Goal: Task Accomplishment & Management: Use online tool/utility

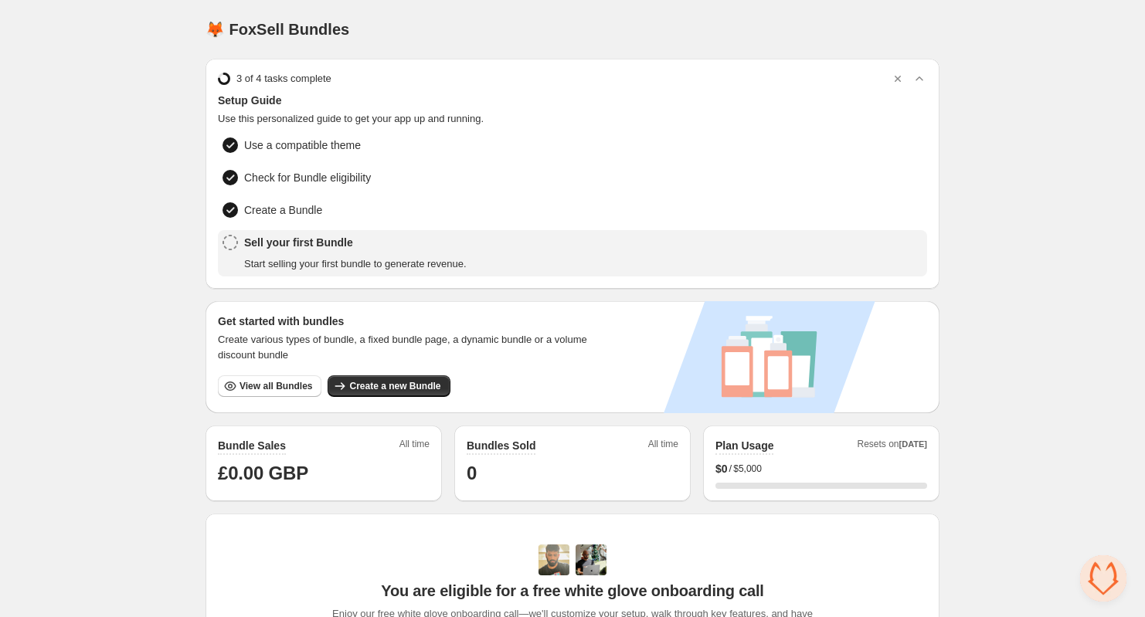
scroll to position [8, 0]
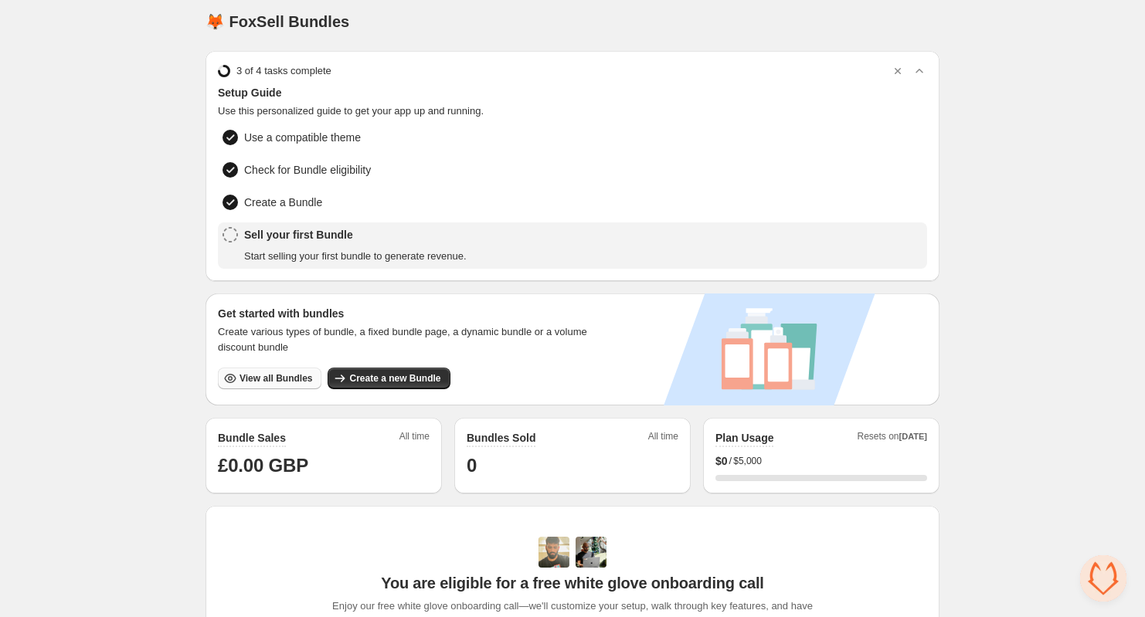
click at [278, 373] on span "View all Bundles" at bounding box center [276, 378] width 73 height 12
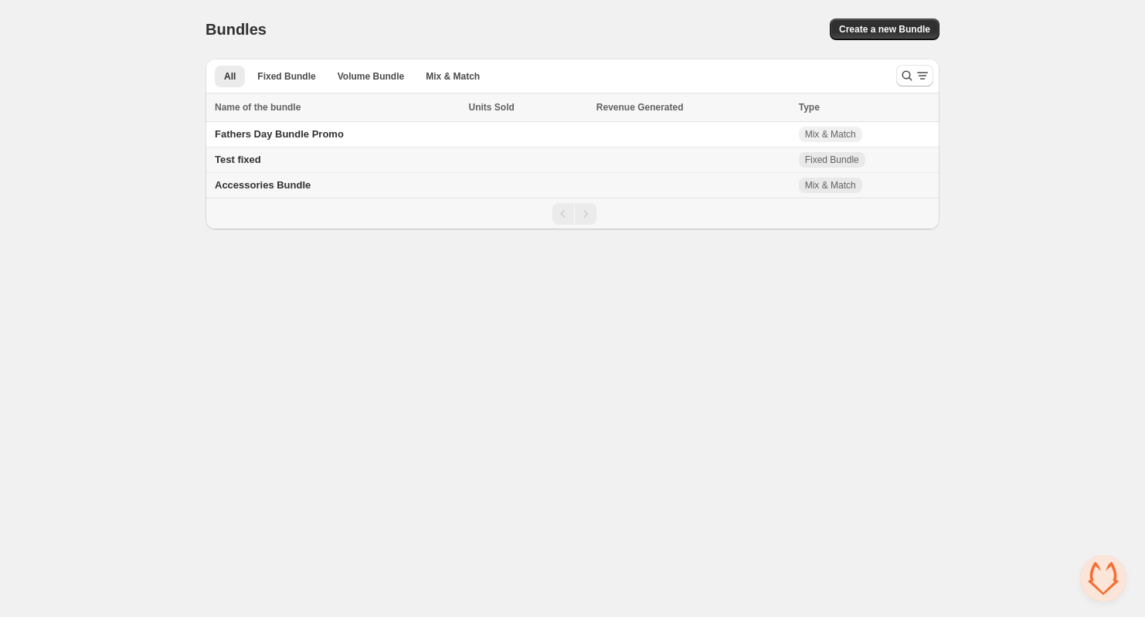
click at [294, 186] on span "Accessories Bundle" at bounding box center [263, 185] width 96 height 12
